Goal: Task Accomplishment & Management: Use online tool/utility

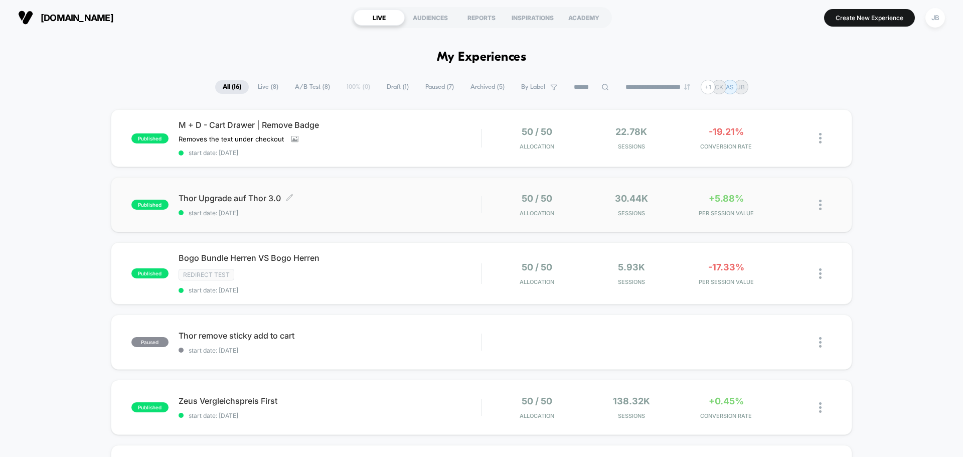
click at [419, 202] on span "Thor Upgrade auf Thor 3.0 Click to edit experience details" at bounding box center [329, 198] width 302 height 10
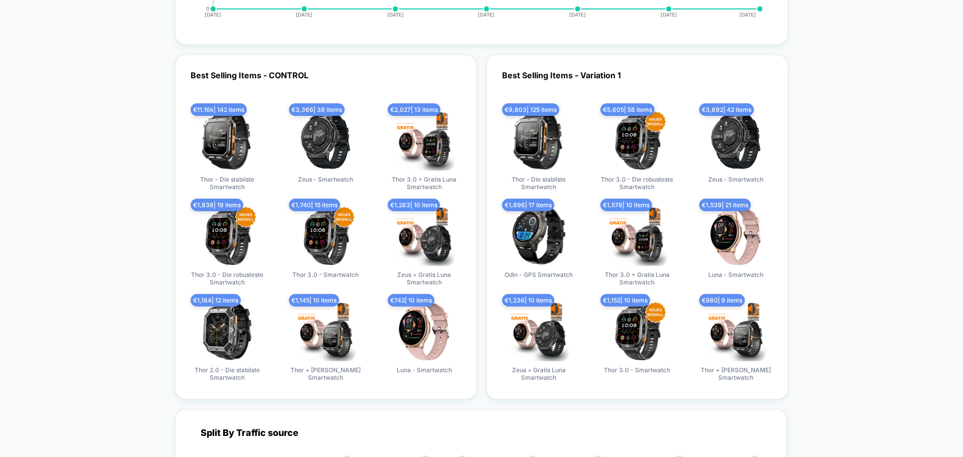
scroll to position [2306, 0]
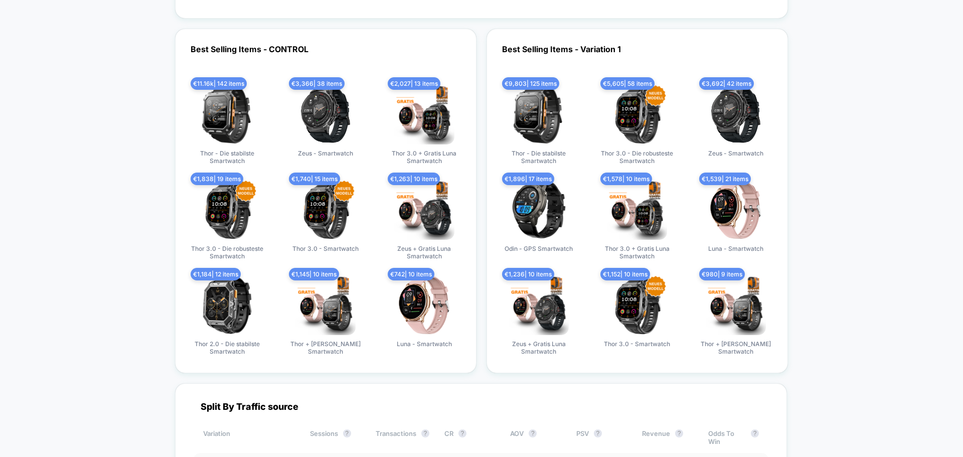
click at [483, 176] on div "Best Selling Items - CONTROL € 11.16k | 142 items Thor - Die stabilste Smartwat…" at bounding box center [481, 201] width 613 height 344
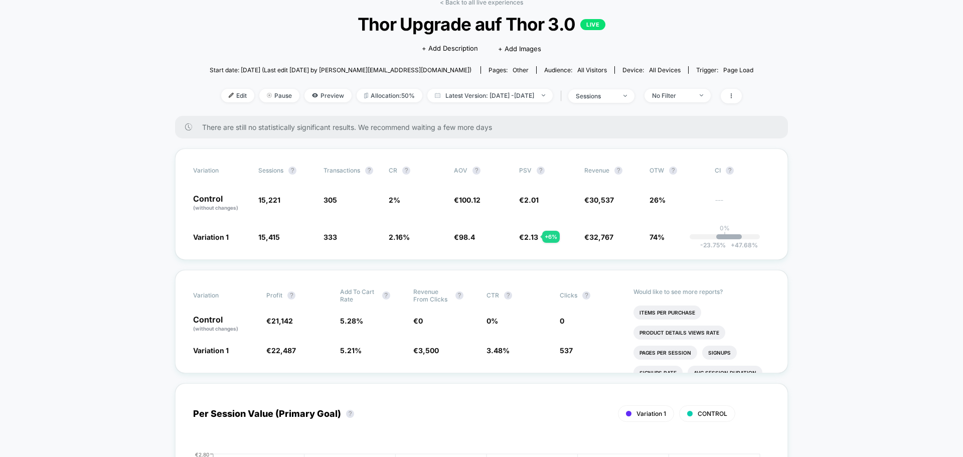
scroll to position [0, 0]
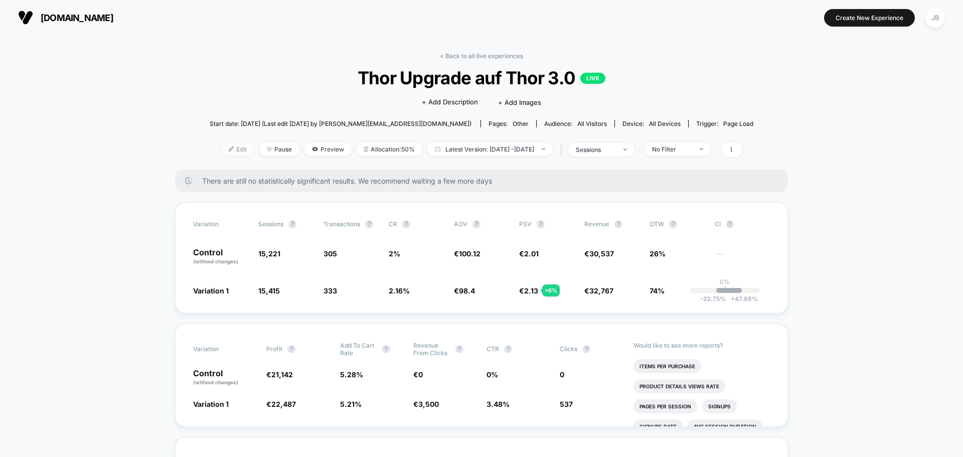
click at [221, 148] on span "Edit" at bounding box center [237, 149] width 33 height 14
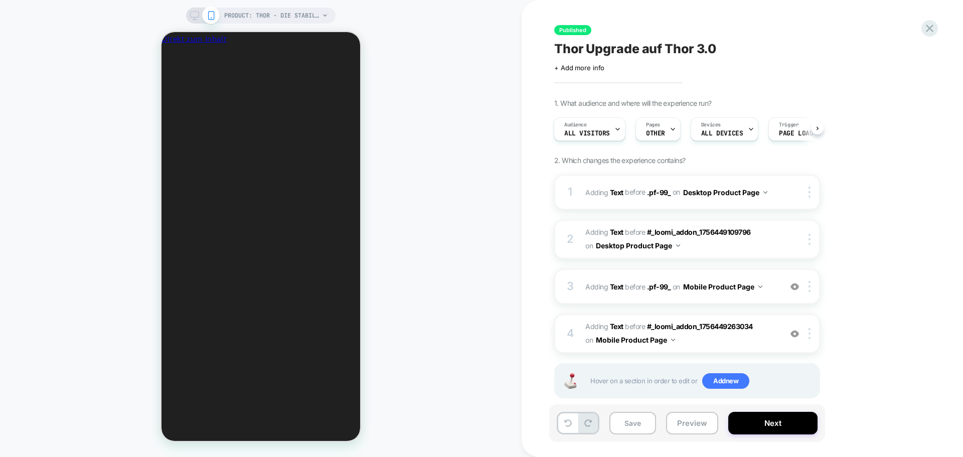
scroll to position [501, 0]
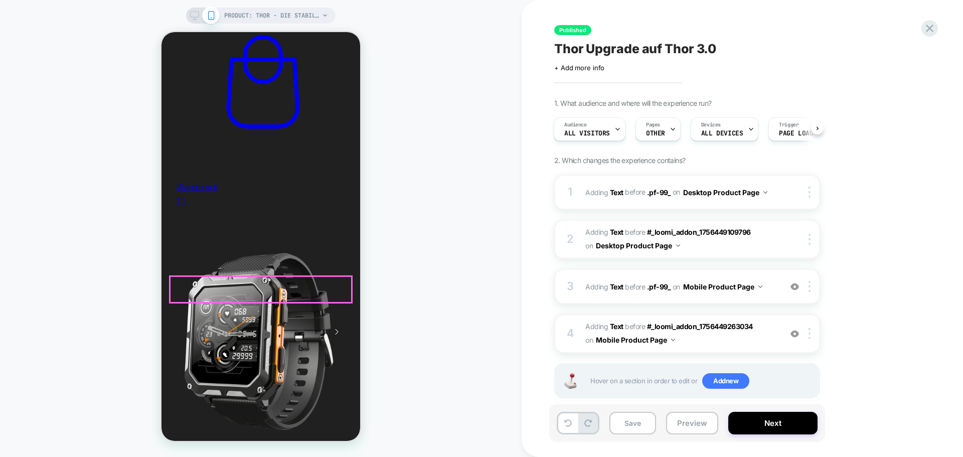
scroll to position [0, 0]
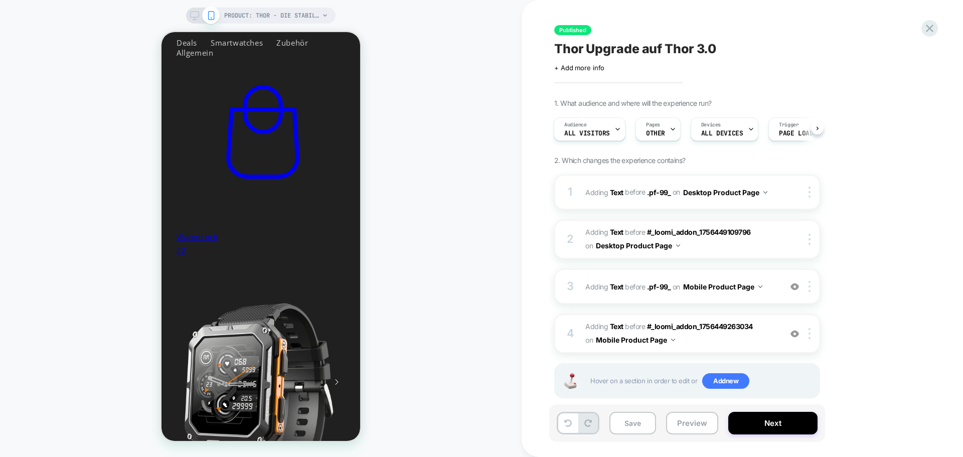
click at [199, 16] on rect at bounding box center [195, 15] width 9 height 6
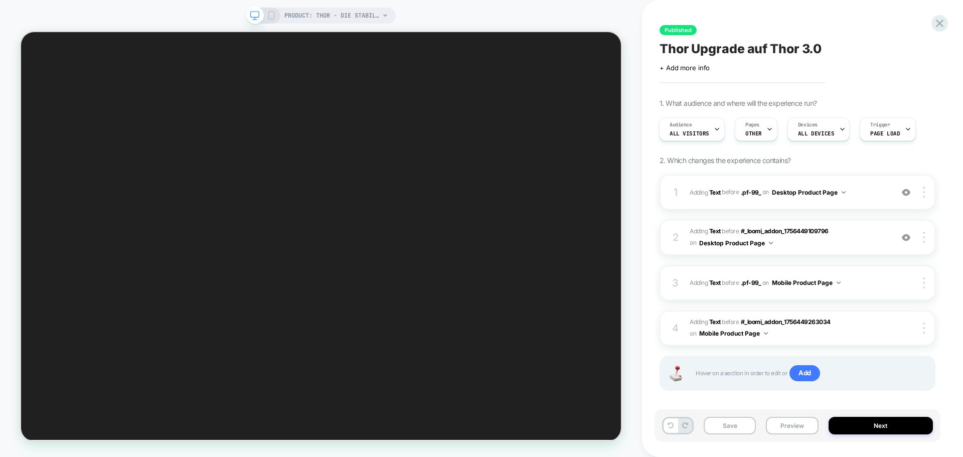
scroll to position [0, 542]
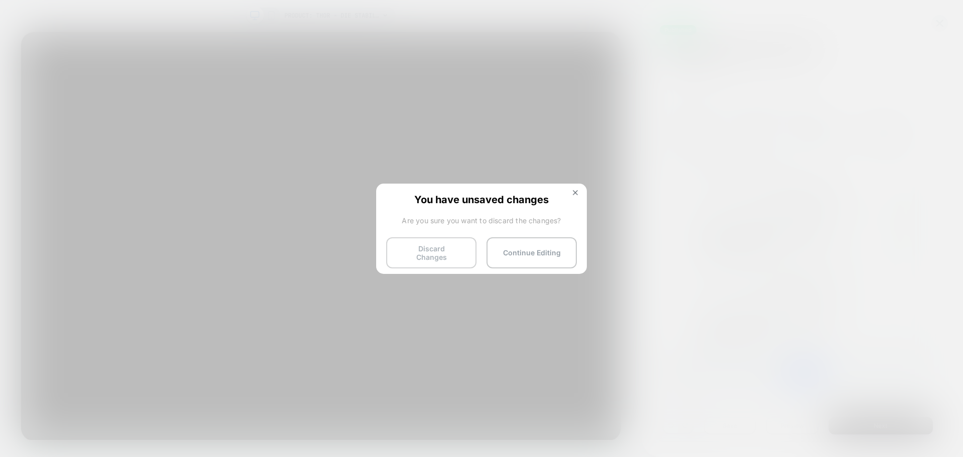
scroll to position [0, 247]
click at [0, 0] on button "Discard Changes" at bounding box center [0, 0] width 0 height 0
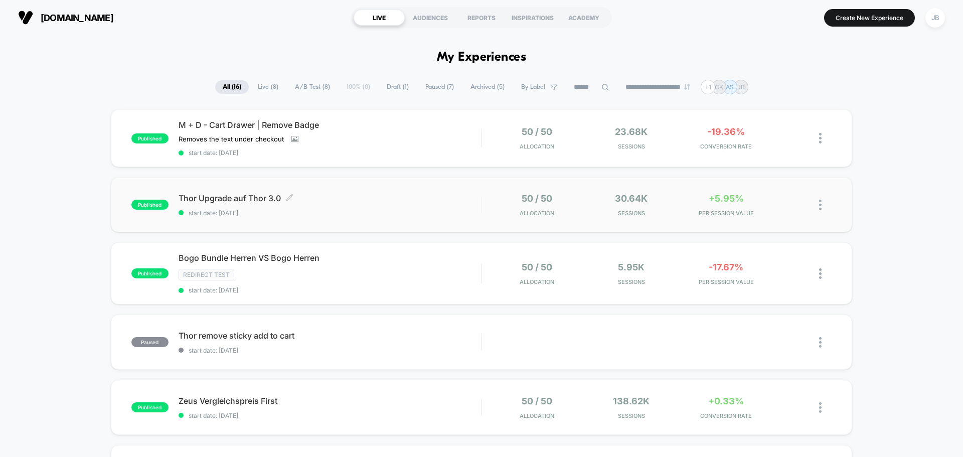
click at [354, 207] on div "Thor Upgrade auf Thor 3.0 Click to edit experience details Click to edit experi…" at bounding box center [329, 205] width 302 height 24
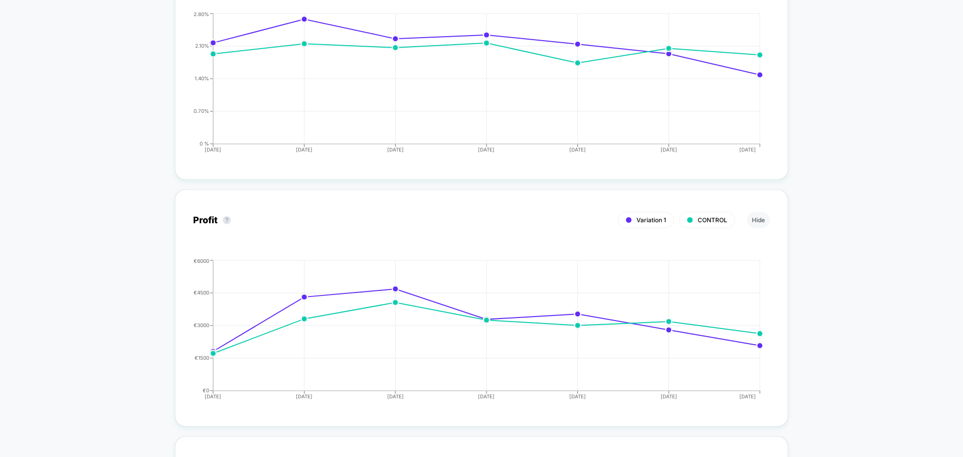
scroll to position [773, 0]
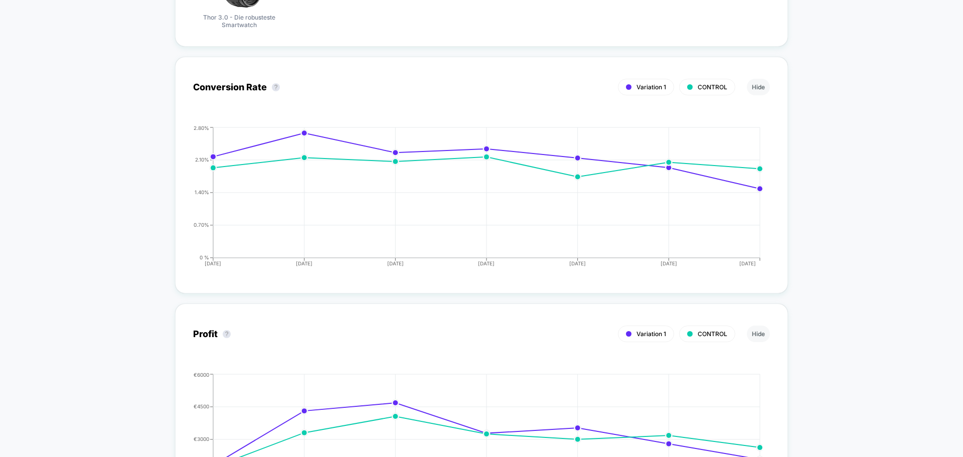
drag, startPoint x: 127, startPoint y: 140, endPoint x: 128, endPoint y: 68, distance: 72.2
